Goal: Information Seeking & Learning: Learn about a topic

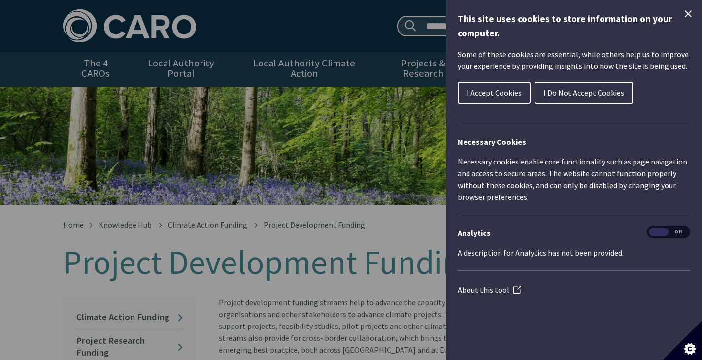
click at [686, 15] on icon "Close Cookie Control" at bounding box center [687, 13] width 7 height 7
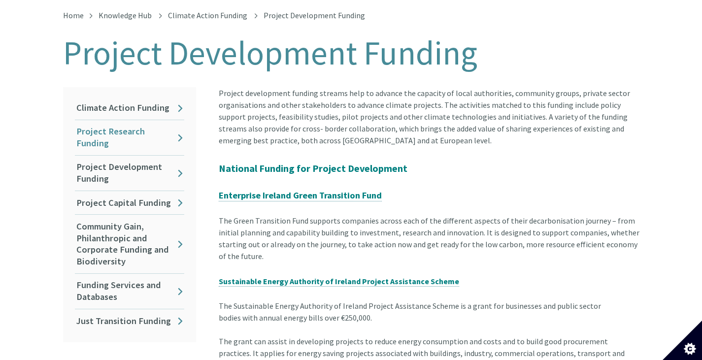
scroll to position [210, 0]
click at [177, 157] on link "Project Development Funding" at bounding box center [129, 172] width 109 height 35
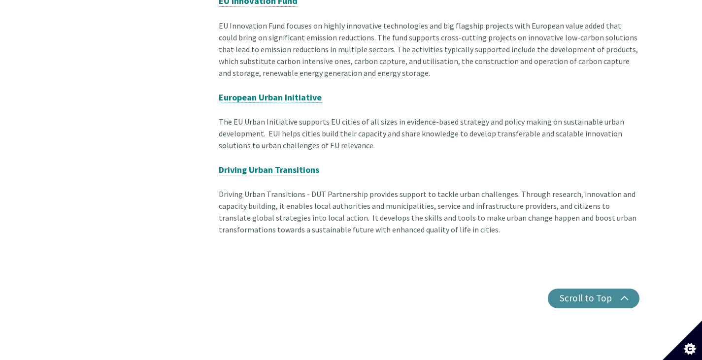
scroll to position [1372, 0]
click at [289, 93] on strong "European Urban Initiative" at bounding box center [270, 98] width 103 height 11
